Goal: Information Seeking & Learning: Understand process/instructions

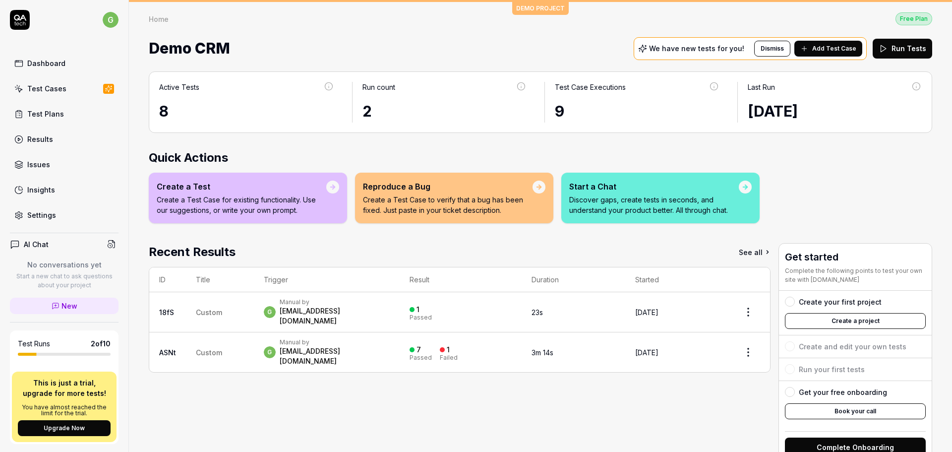
click at [51, 219] on div "Settings" at bounding box center [41, 215] width 29 height 10
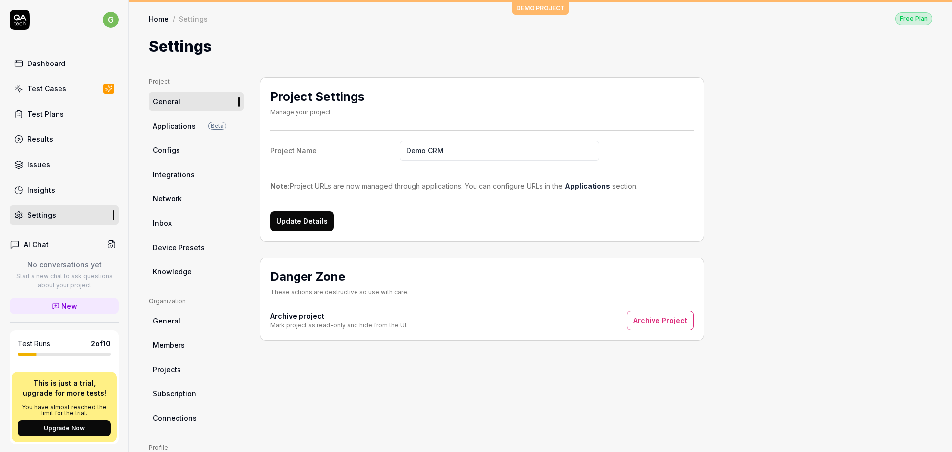
click at [169, 160] on ul "Project General Applications Beta Configs Integrations Network Inbox Device Pre…" at bounding box center [196, 178] width 95 height 203
click at [175, 180] on link "Integrations" at bounding box center [196, 174] width 95 height 18
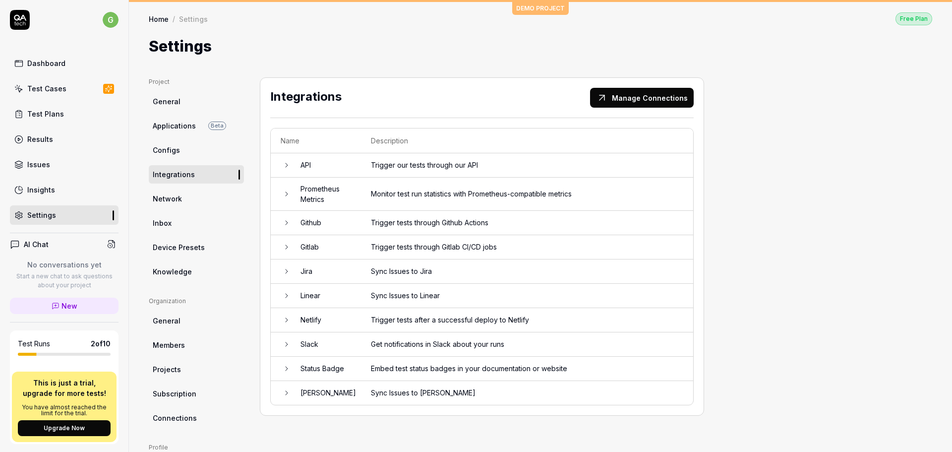
click at [321, 228] on td "Github" at bounding box center [326, 223] width 70 height 24
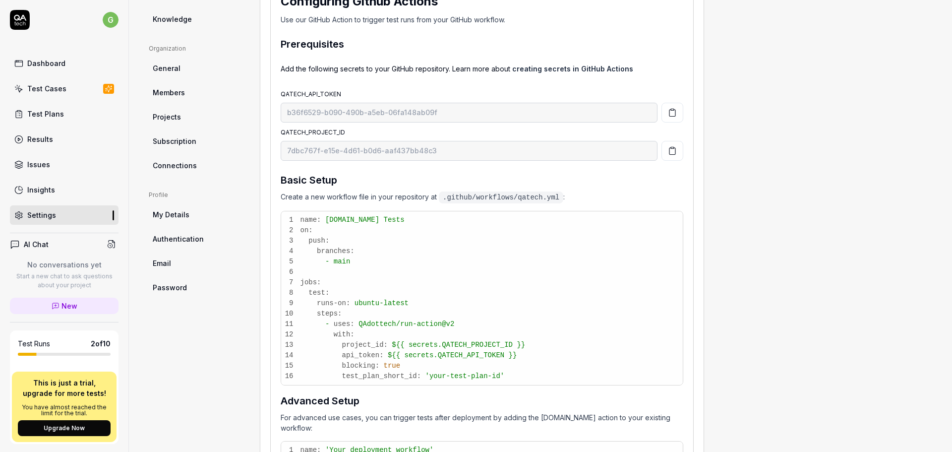
scroll to position [331, 0]
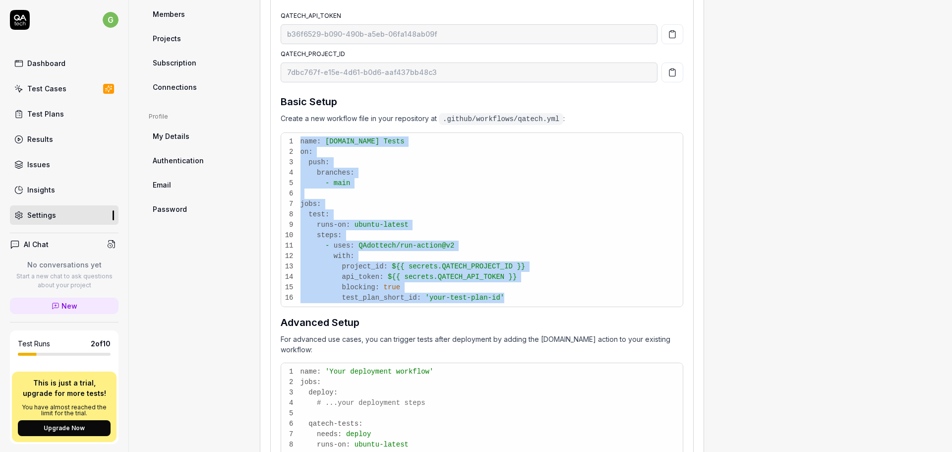
drag, startPoint x: 497, startPoint y: 297, endPoint x: 278, endPoint y: 144, distance: 267.5
click at [278, 144] on td "Configuring Github Actions Use our GitHub Action to trigger test runs from your…" at bounding box center [482, 287] width 422 height 767
click at [375, 163] on pre "1 name: [DOMAIN_NAME] Tests 2 on: 3 push: 4 branches: 5 - main 6 7 jobs: 8 test…" at bounding box center [482, 220] width 402 height 174
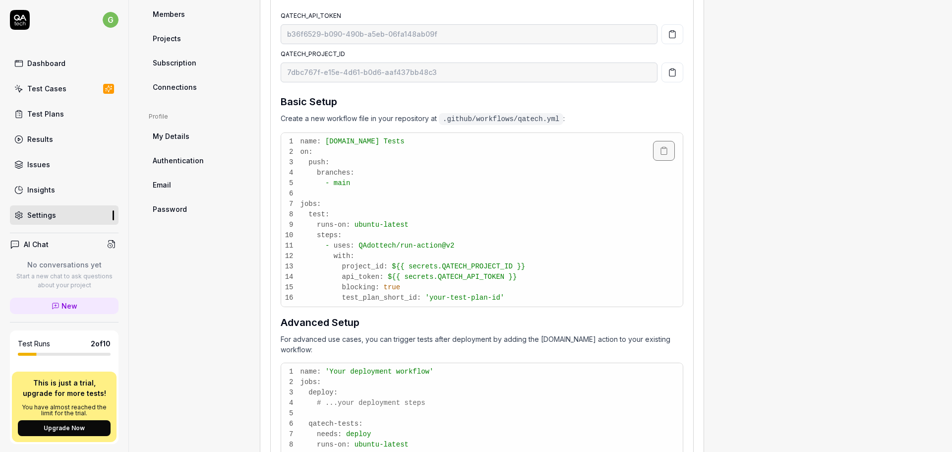
drag, startPoint x: 298, startPoint y: 138, endPoint x: 434, endPoint y: 178, distance: 141.7
click at [389, 207] on pre "1 name: [DOMAIN_NAME] Tests 2 on: 3 push: 4 branches: 5 - main 6 7 jobs: 8 test…" at bounding box center [482, 220] width 402 height 174
drag, startPoint x: 538, startPoint y: 119, endPoint x: 548, endPoint y: 120, distance: 10.0
click at [548, 120] on code ".github/workflows/qatech.yml" at bounding box center [501, 119] width 124 height 12
click at [286, 119] on p "Create a new workflow file in your repository at .github/workflows/qatech.yml :" at bounding box center [482, 118] width 403 height 11
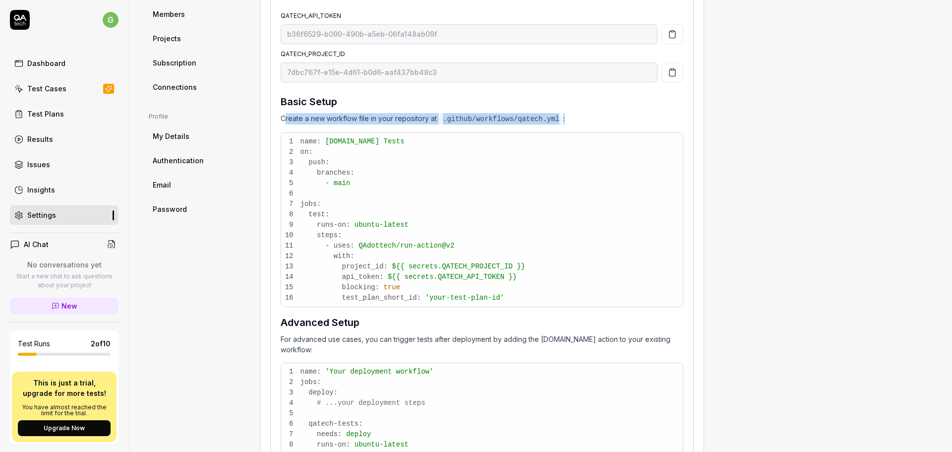
drag, startPoint x: 286, startPoint y: 119, endPoint x: 561, endPoint y: 113, distance: 275.8
click at [561, 113] on p "Create a new workflow file in your repository at .github/workflows/qatech.yml :" at bounding box center [482, 118] width 403 height 11
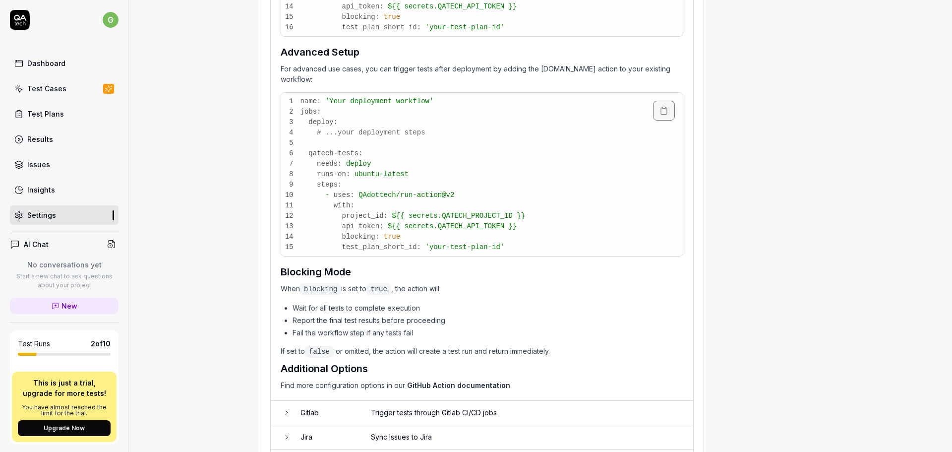
scroll to position [661, 0]
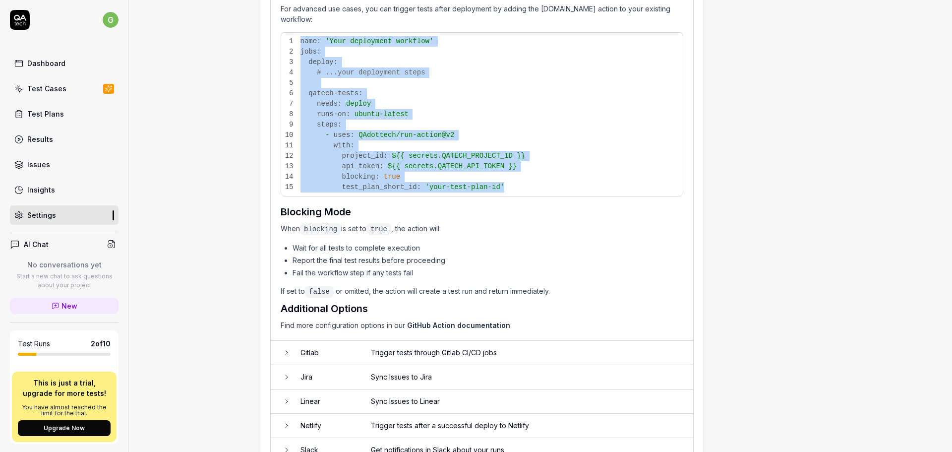
drag, startPoint x: 501, startPoint y: 178, endPoint x: 273, endPoint y: 32, distance: 270.5
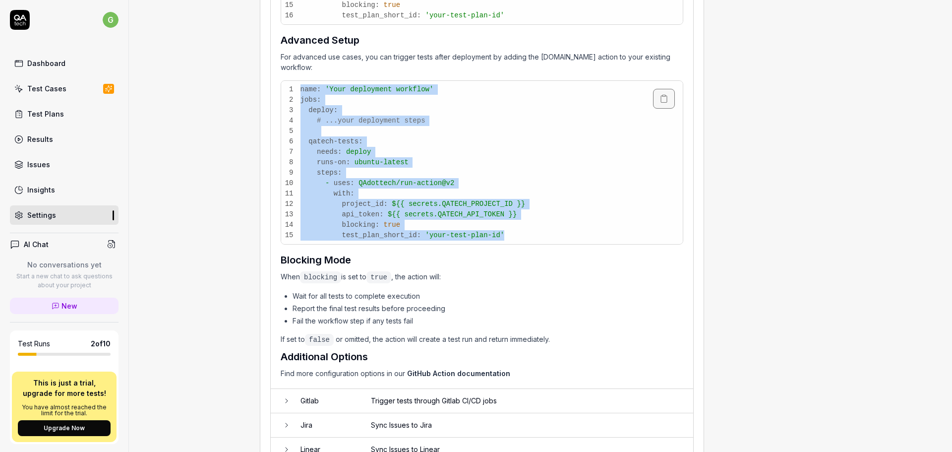
scroll to position [579, 0]
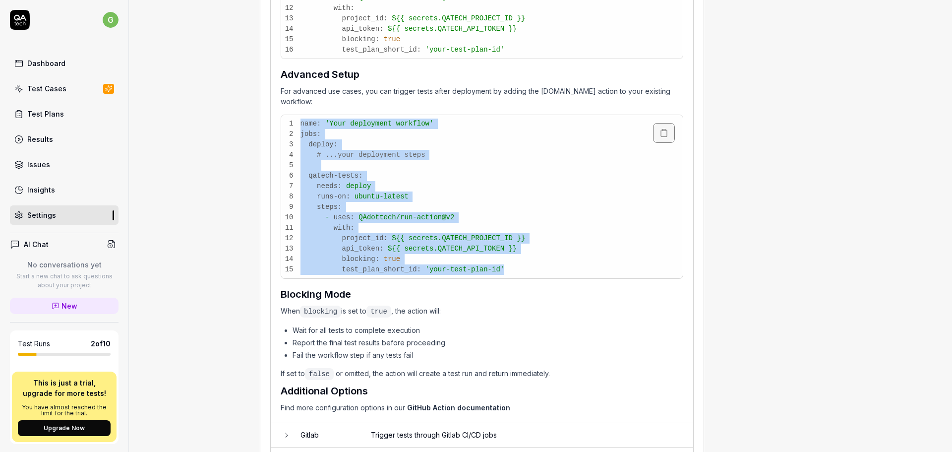
click at [500, 257] on pre "1 name: 'Your deployment workflow' 2 jobs: 3 deploy: 4 # ...your deployment ste…" at bounding box center [482, 196] width 402 height 163
drag, startPoint x: 500, startPoint y: 257, endPoint x: 303, endPoint y: 109, distance: 246.7
click at [303, 115] on pre "1 name: 'Your deployment workflow' 2 jobs: 3 deploy: 4 # ...your deployment ste…" at bounding box center [482, 196] width 402 height 163
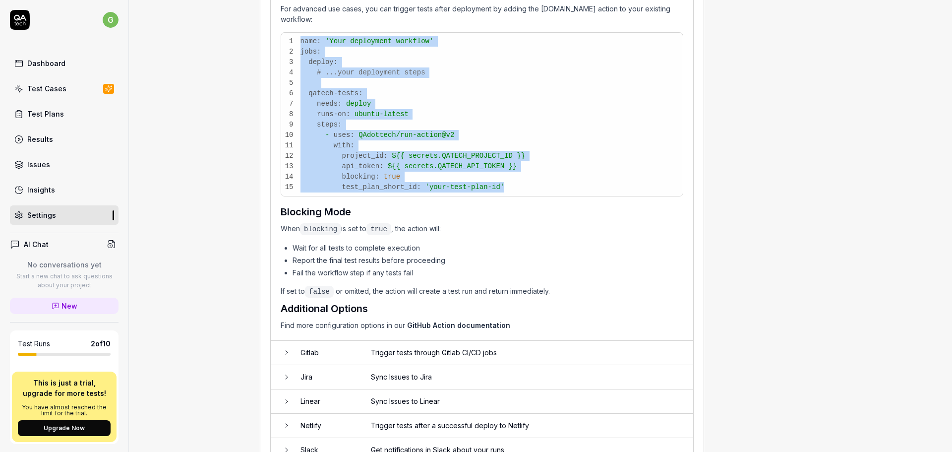
scroll to position [661, 0]
